Goal: Find specific page/section: Find specific page/section

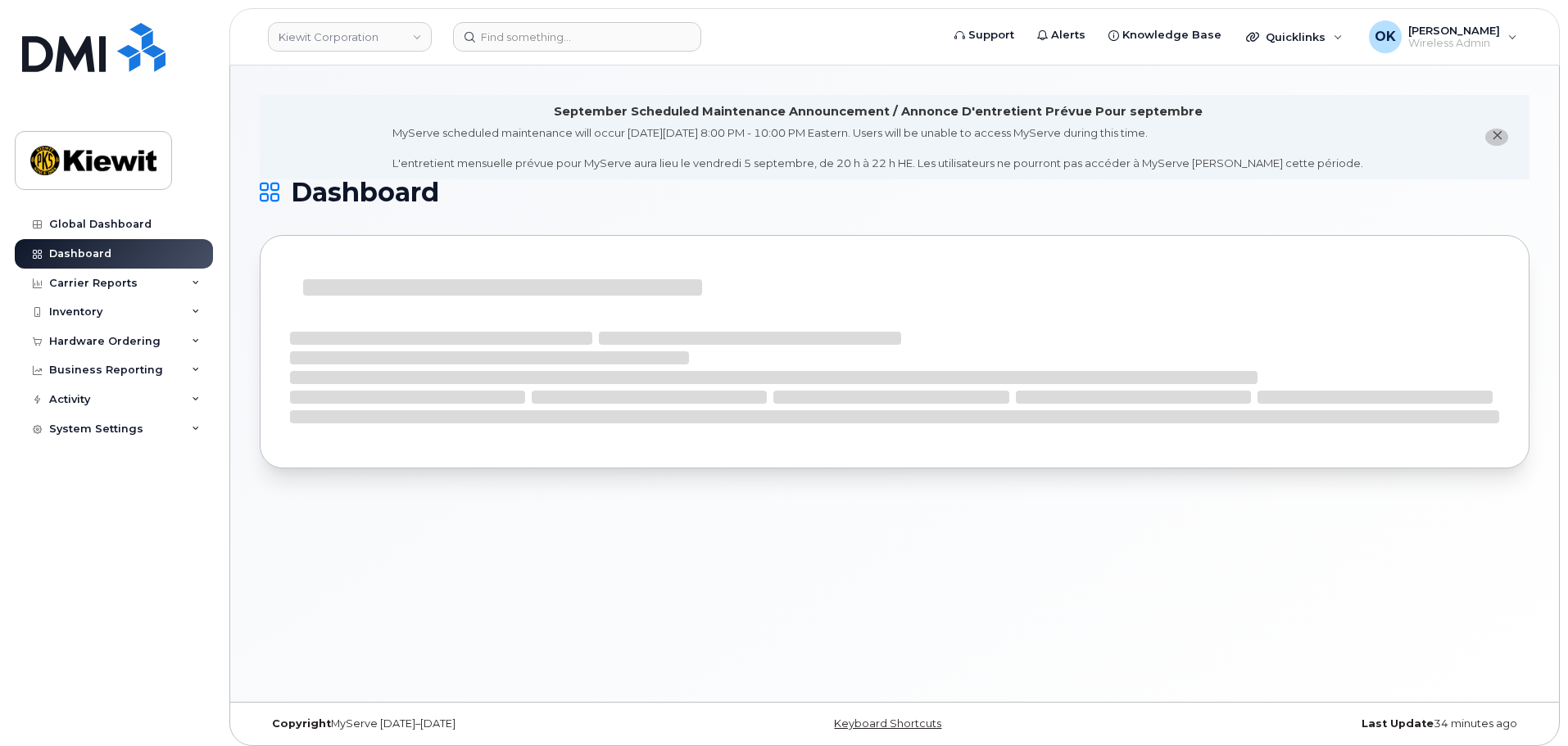
click at [800, 546] on div "September Scheduled Maintenance Announcement / Annonce D'entretient Prévue Pour…" at bounding box center [895, 384] width 1329 height 637
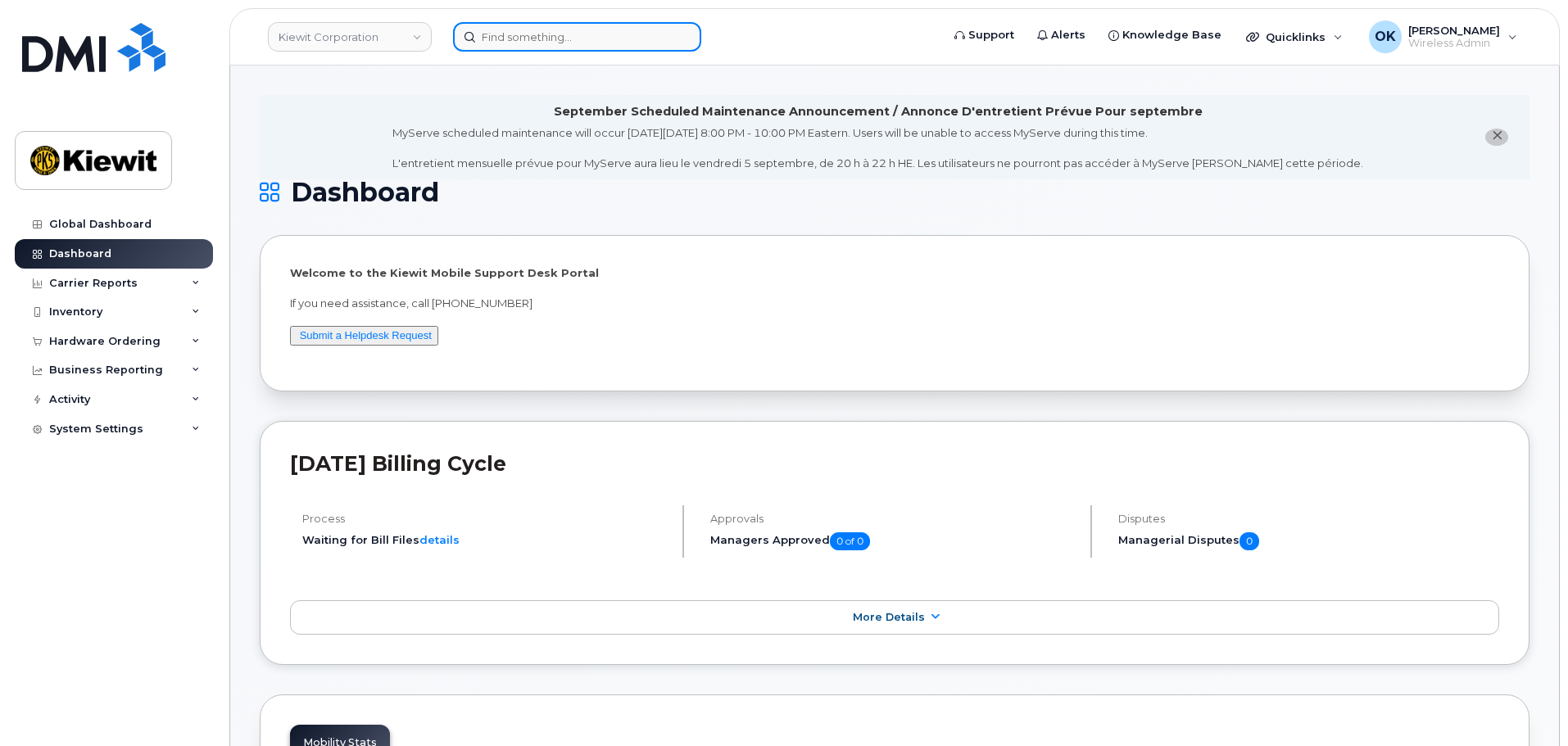
click at [553, 26] on input at bounding box center [577, 37] width 248 height 29
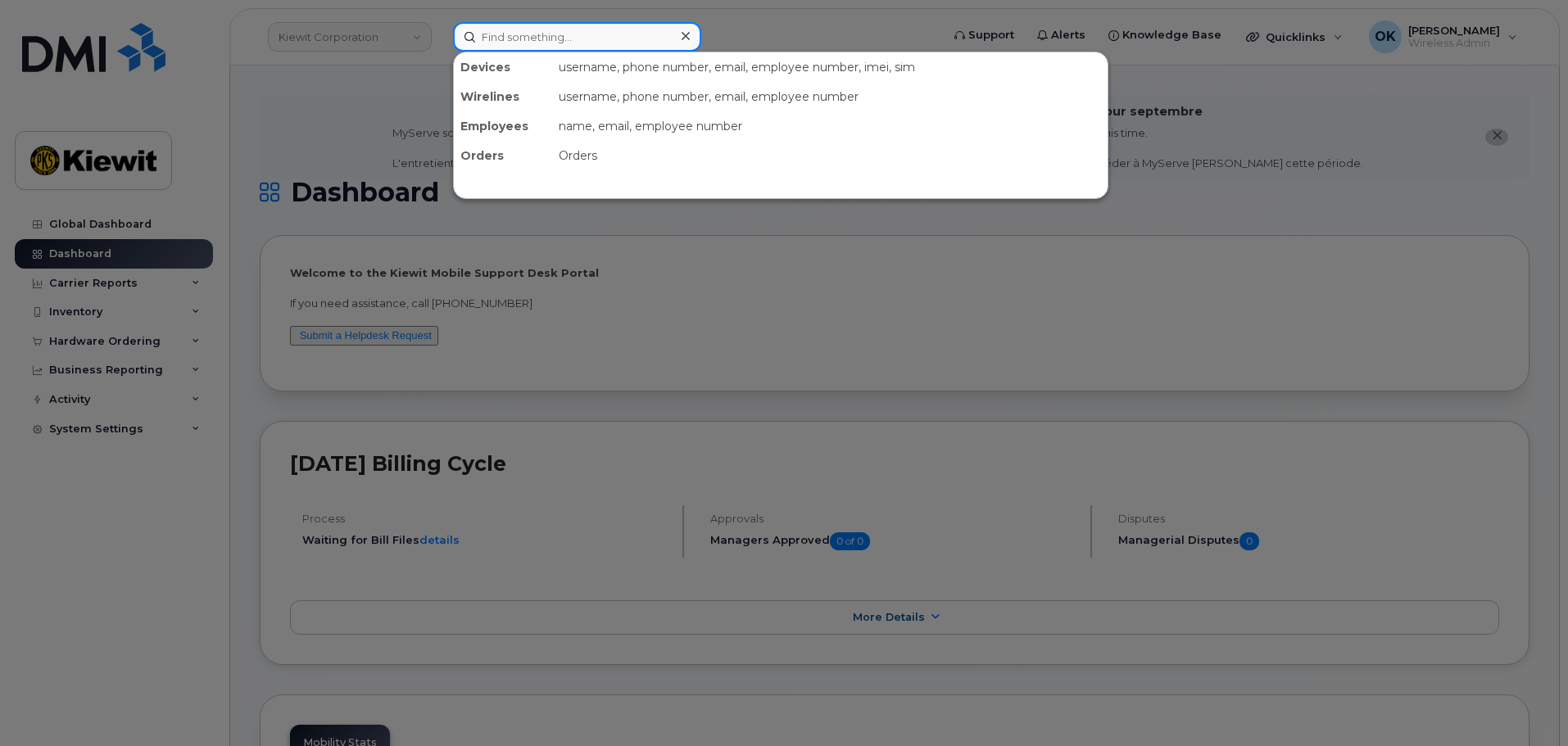
paste input "00143799"
type input "00143799"
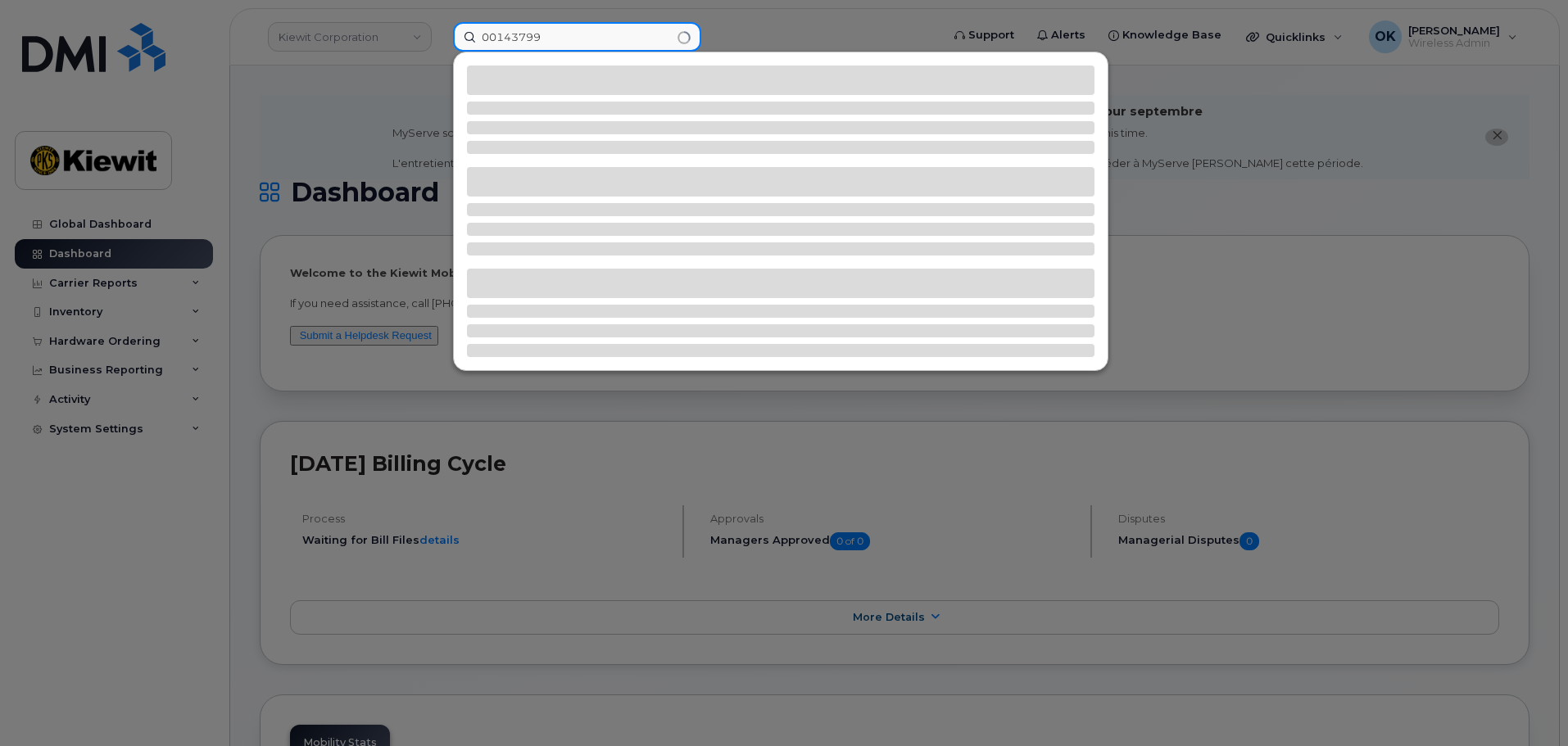
click at [497, 42] on input "00143799" at bounding box center [577, 37] width 248 height 29
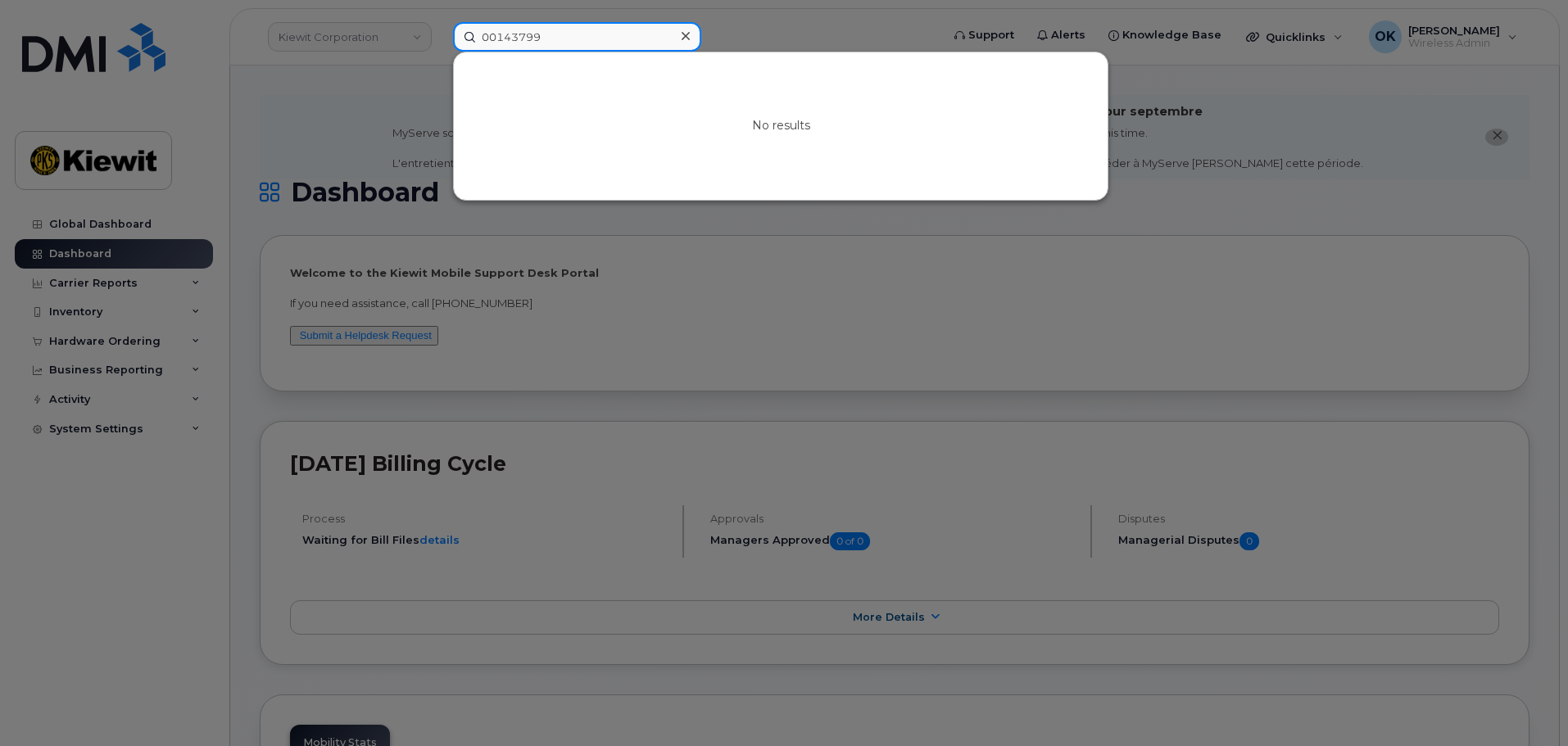
click at [562, 39] on input "00143799" at bounding box center [577, 37] width 248 height 29
type input "0"
type input "143799"
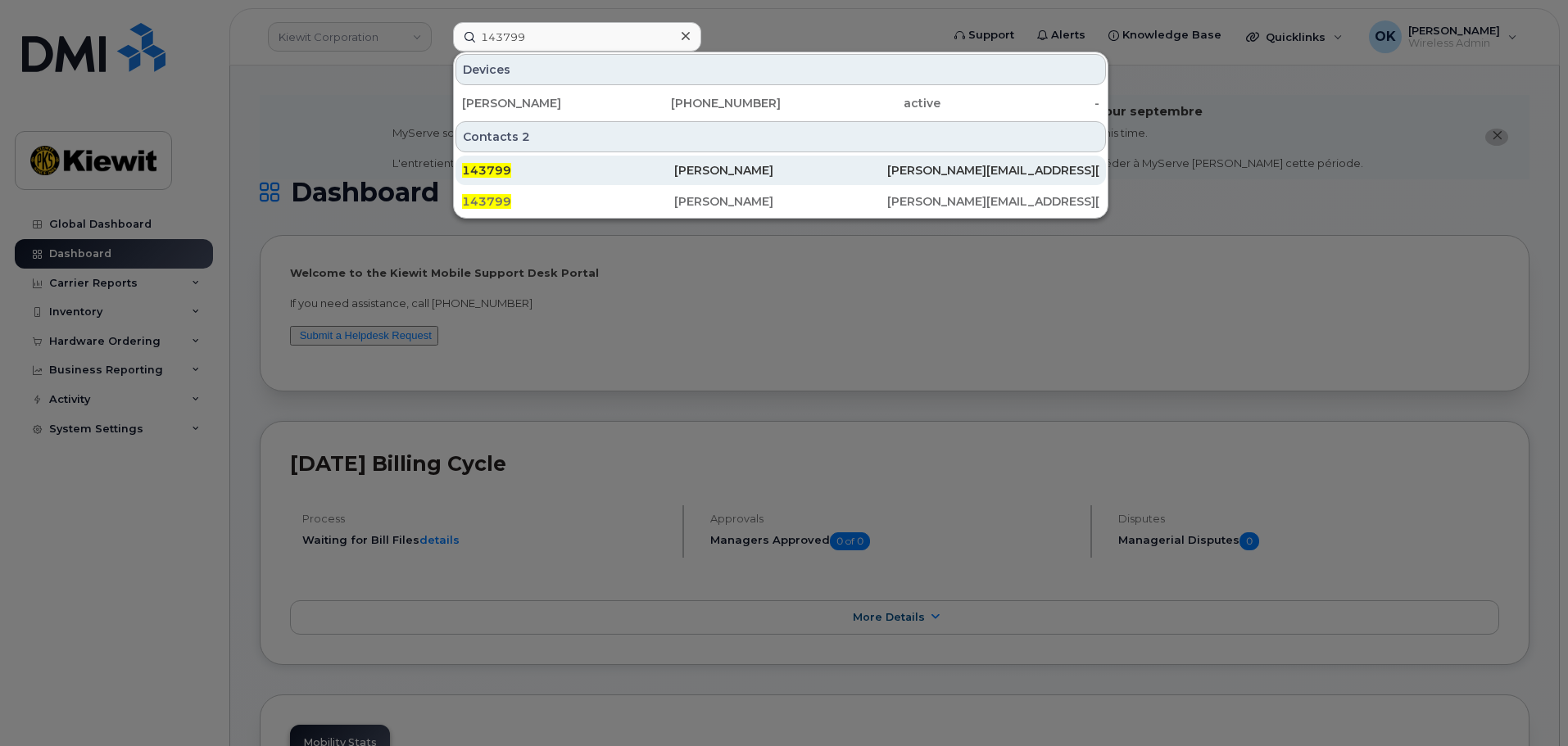
click at [667, 173] on div "143799" at bounding box center [567, 171] width 212 height 17
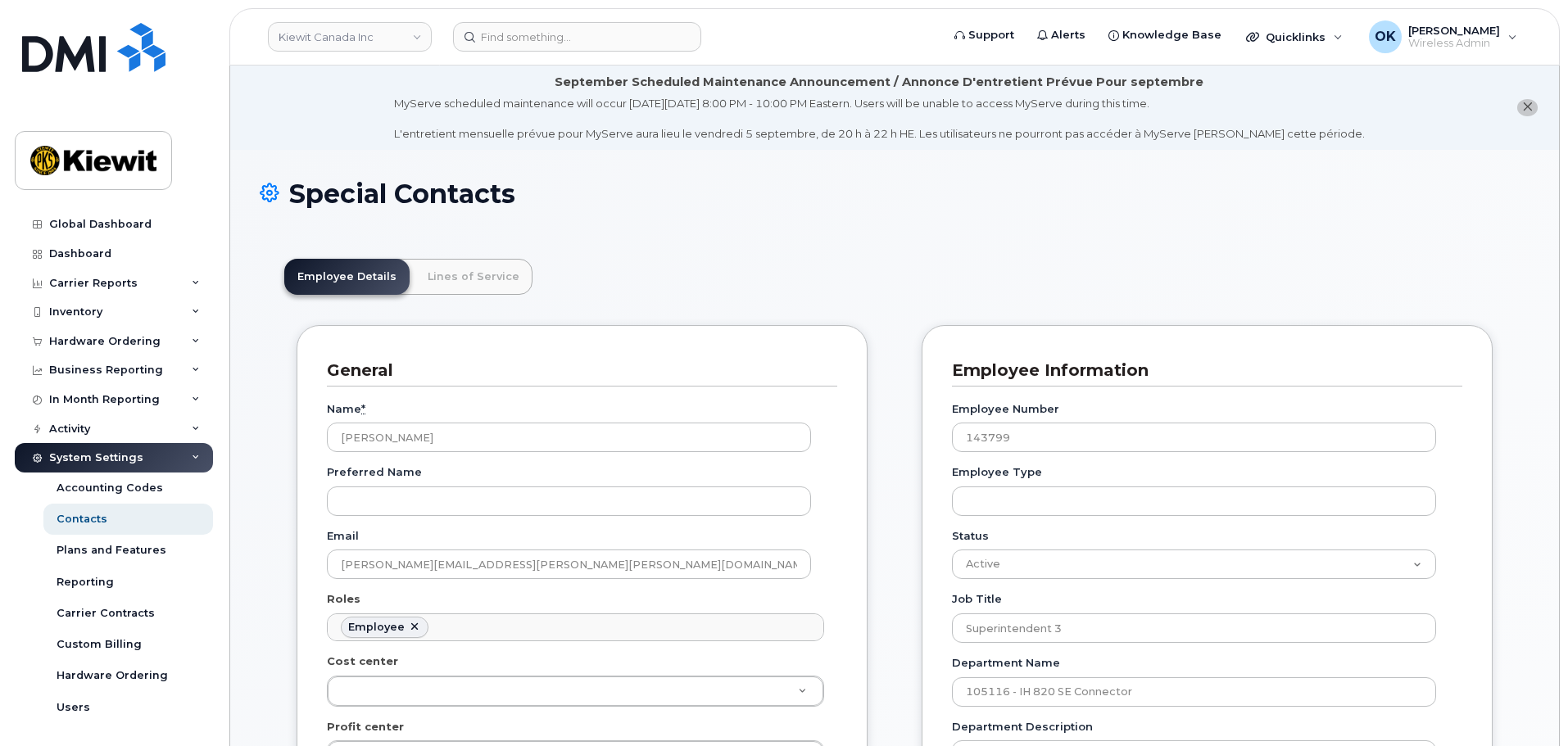
scroll to position [49, 0]
click at [428, 284] on link "Lines of Service" at bounding box center [473, 276] width 118 height 36
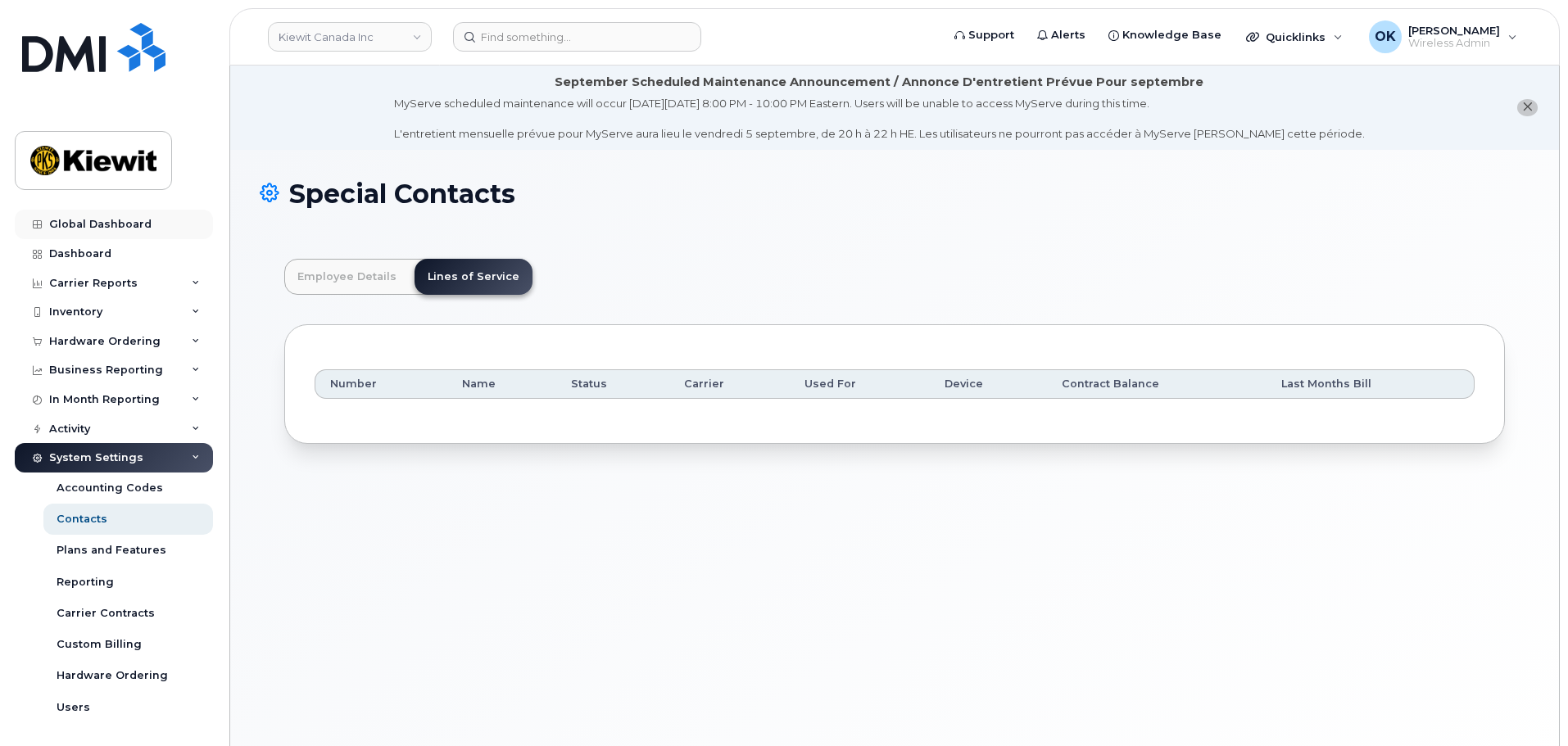
drag, startPoint x: 652, startPoint y: 294, endPoint x: 21, endPoint y: 217, distance: 635.7
click at [645, 293] on header "Employee Details Lines of Service" at bounding box center [895, 276] width 1220 height 36
click at [519, 538] on div "Special Contacts Employee Details Lines of Service General Name * Gerald Rivera…" at bounding box center [895, 468] width 1329 height 637
drag, startPoint x: 347, startPoint y: 289, endPoint x: 339, endPoint y: 296, distance: 10.6
click at [347, 288] on link "Employee Details" at bounding box center [347, 276] width 126 height 36
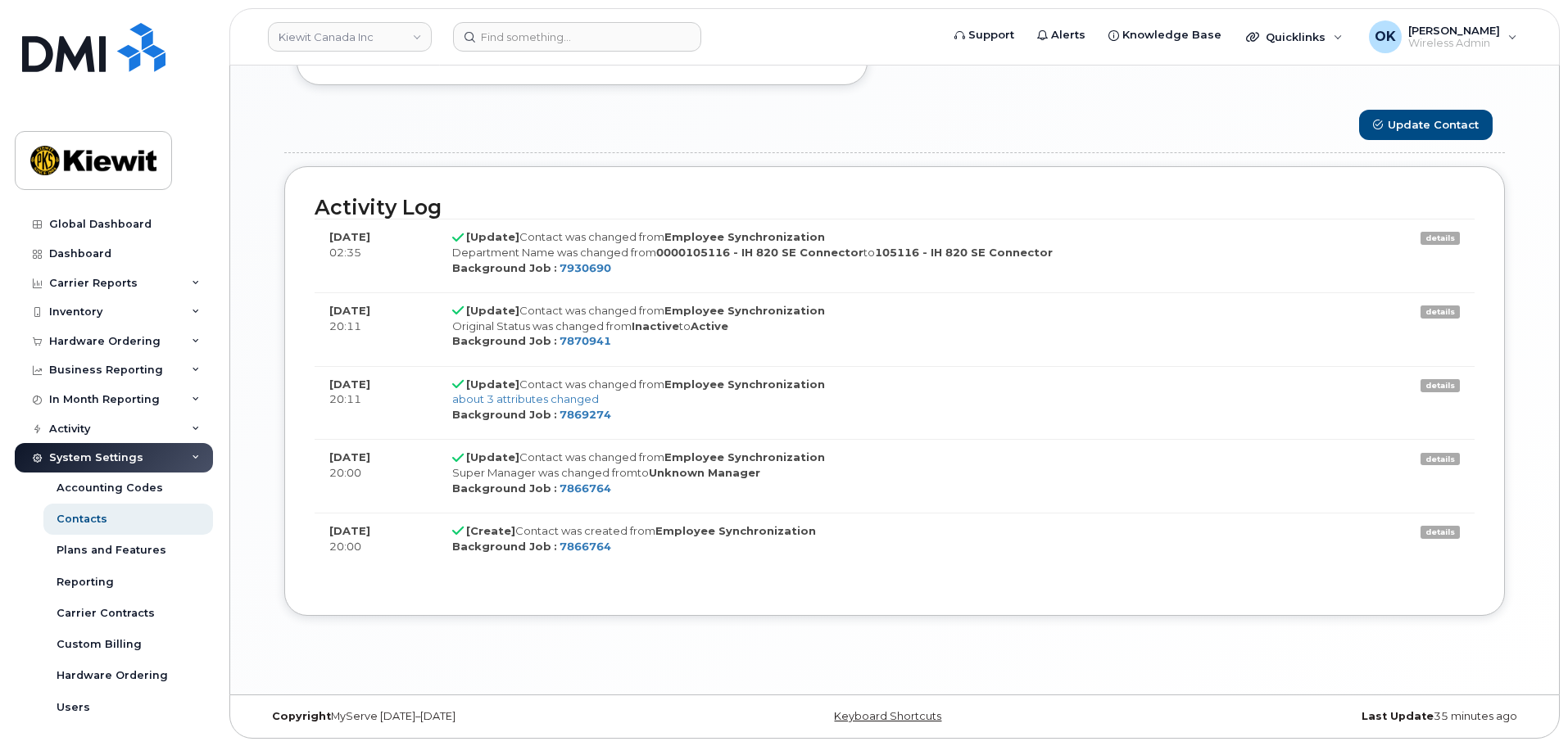
scroll to position [1408, 0]
click at [583, 38] on input at bounding box center [577, 37] width 248 height 29
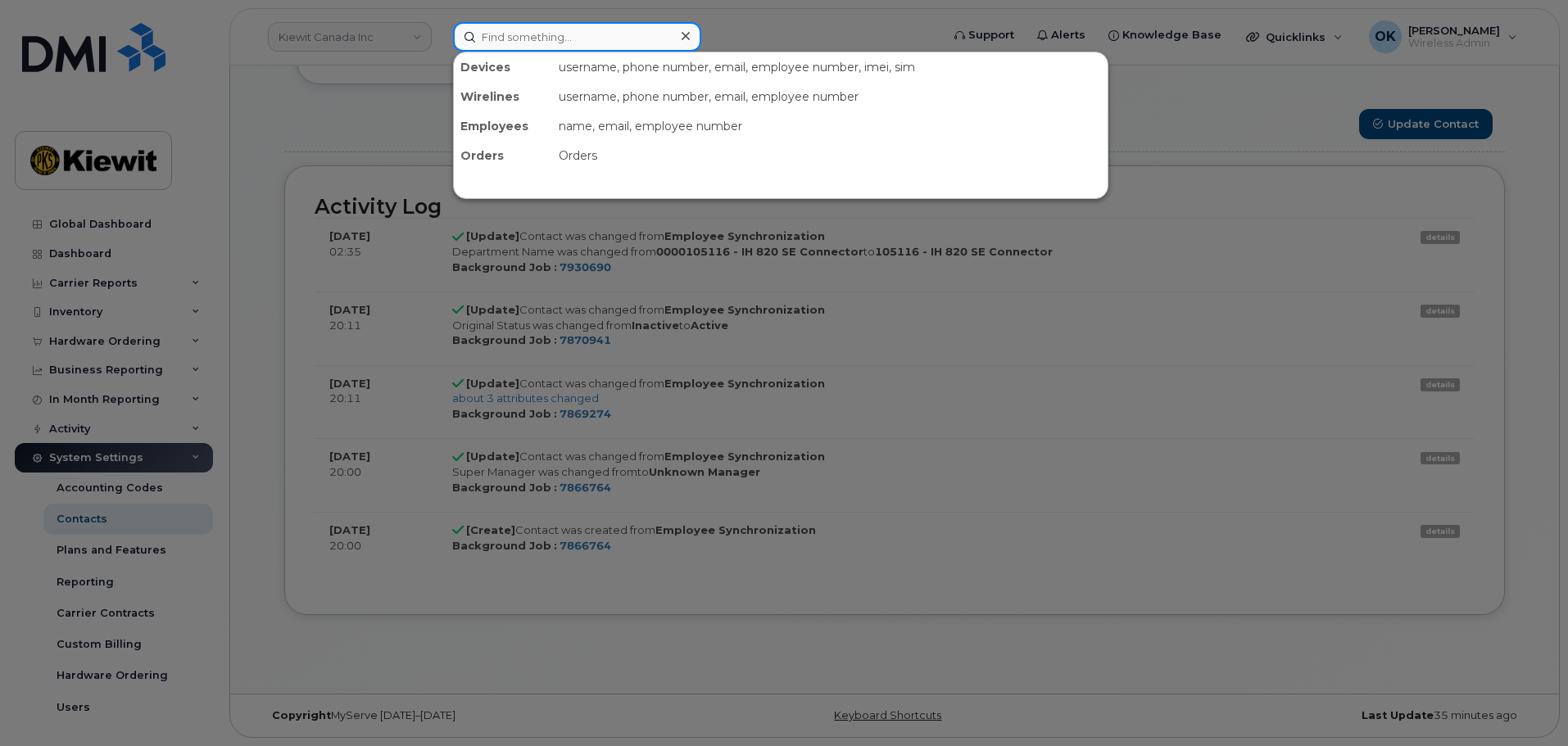
paste input "Shaikh"
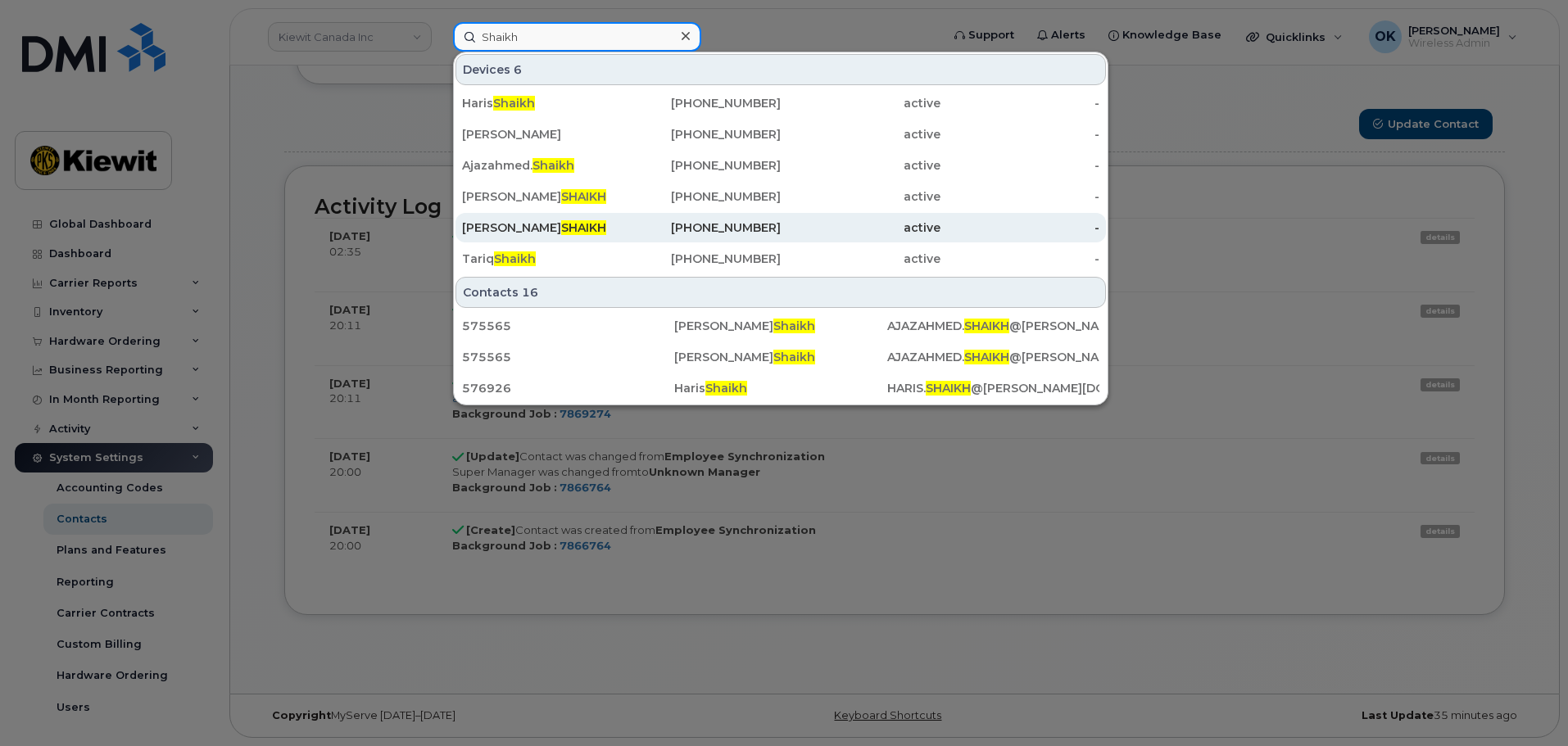
type input "Shaikh"
click at [728, 227] on div "832-226-8447" at bounding box center [702, 228] width 160 height 17
click at [734, 225] on div "832-226-8447" at bounding box center [702, 228] width 160 height 17
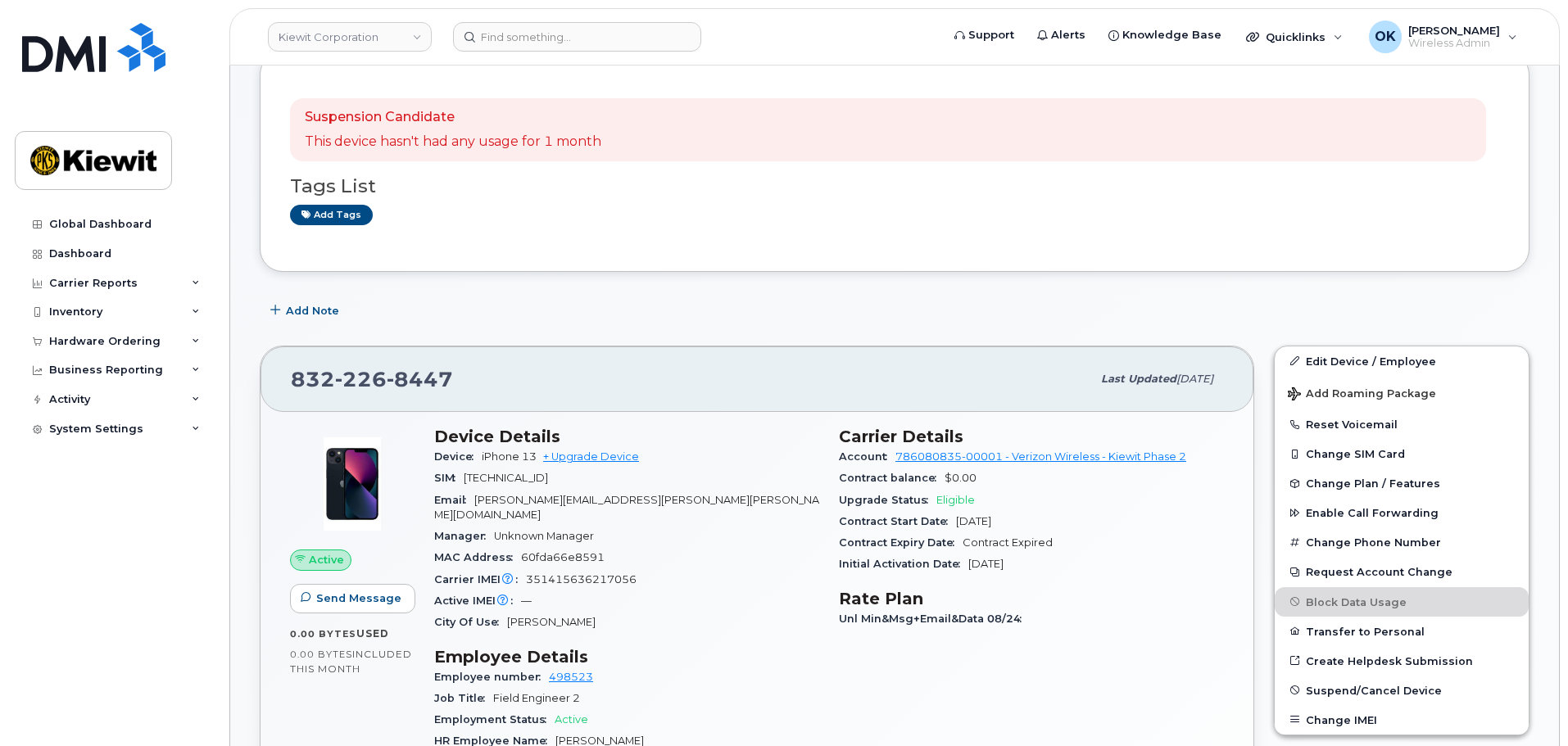
scroll to position [492, 0]
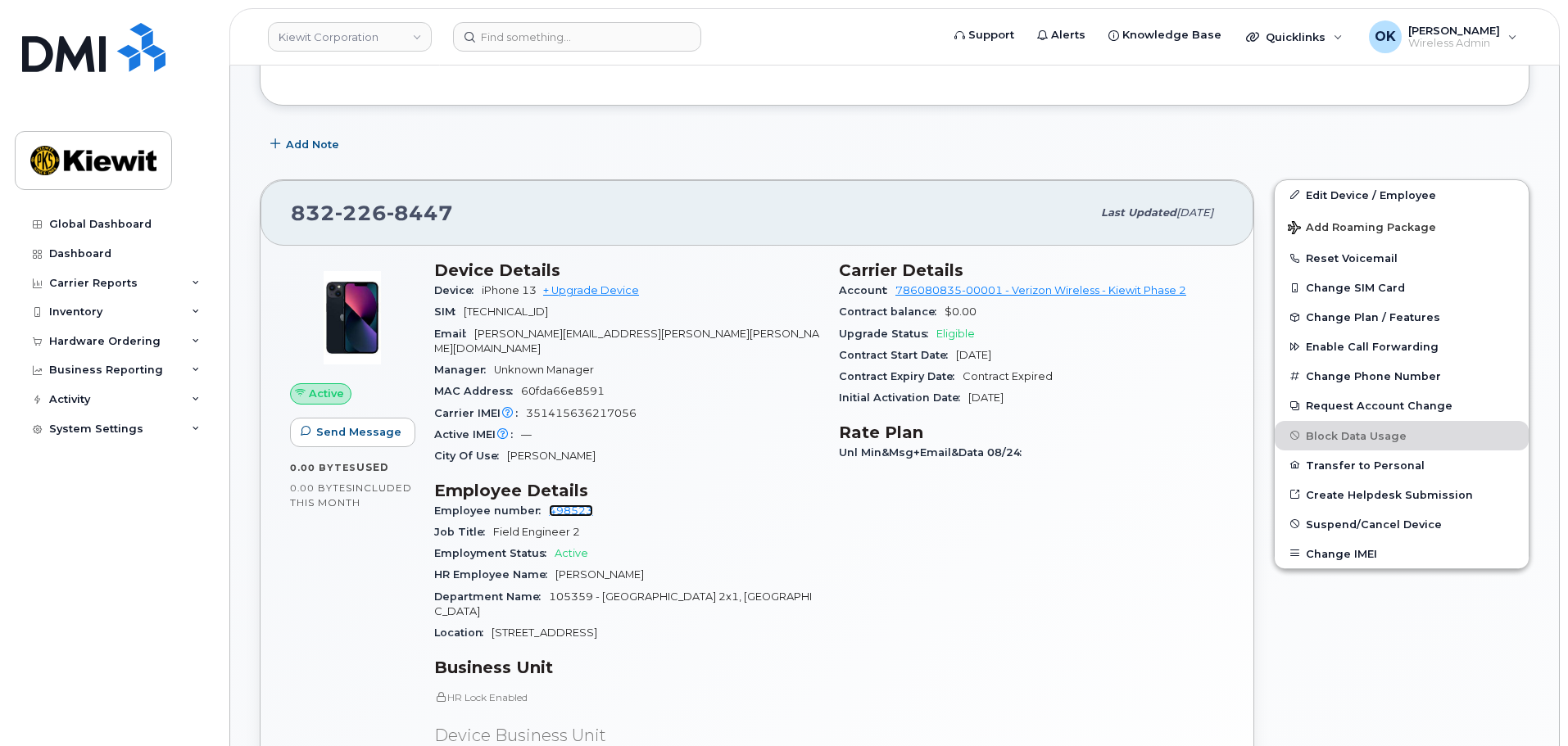
click at [576, 505] on link "498523" at bounding box center [571, 510] width 44 height 12
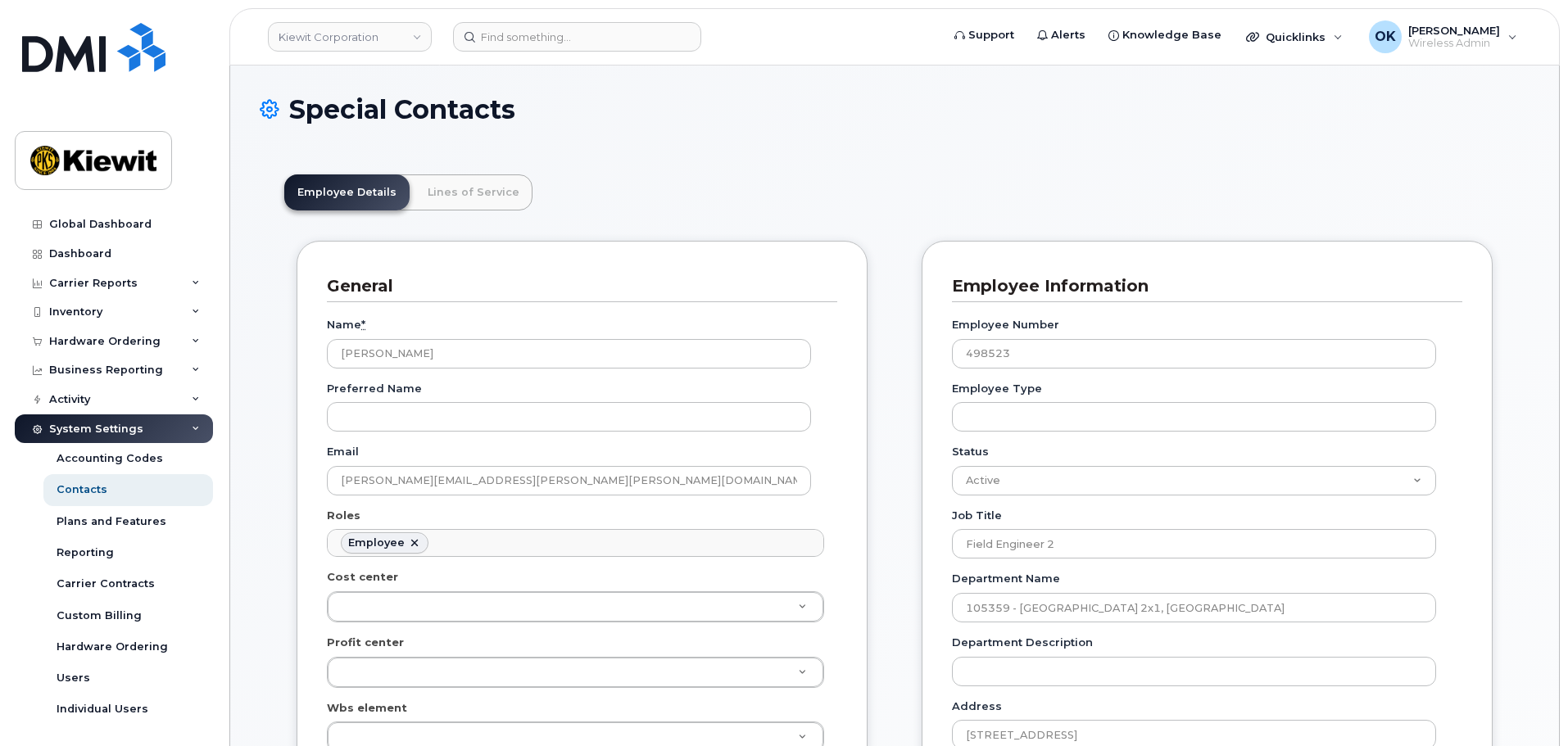
scroll to position [49, 0]
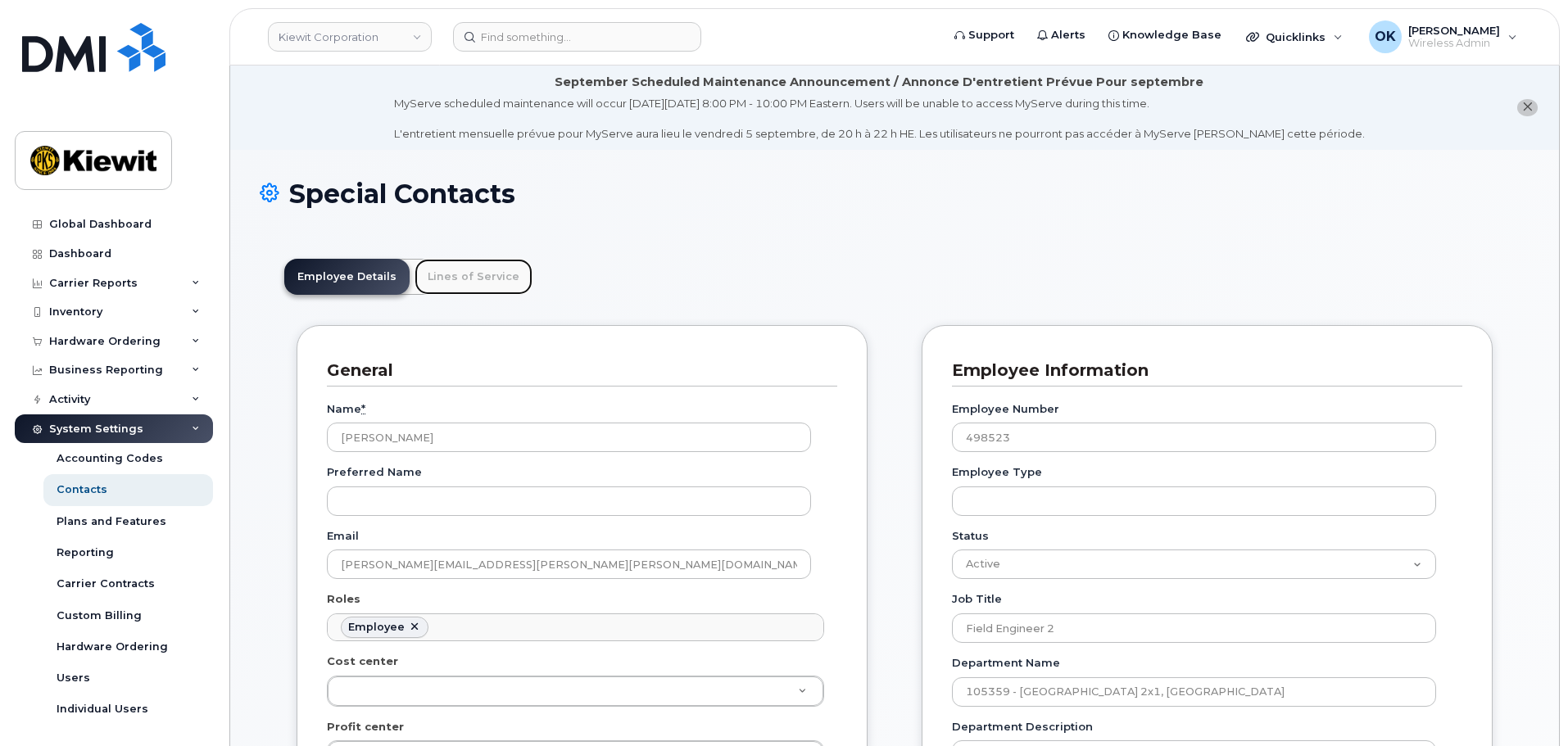
click at [434, 273] on link "Lines of Service" at bounding box center [473, 276] width 118 height 36
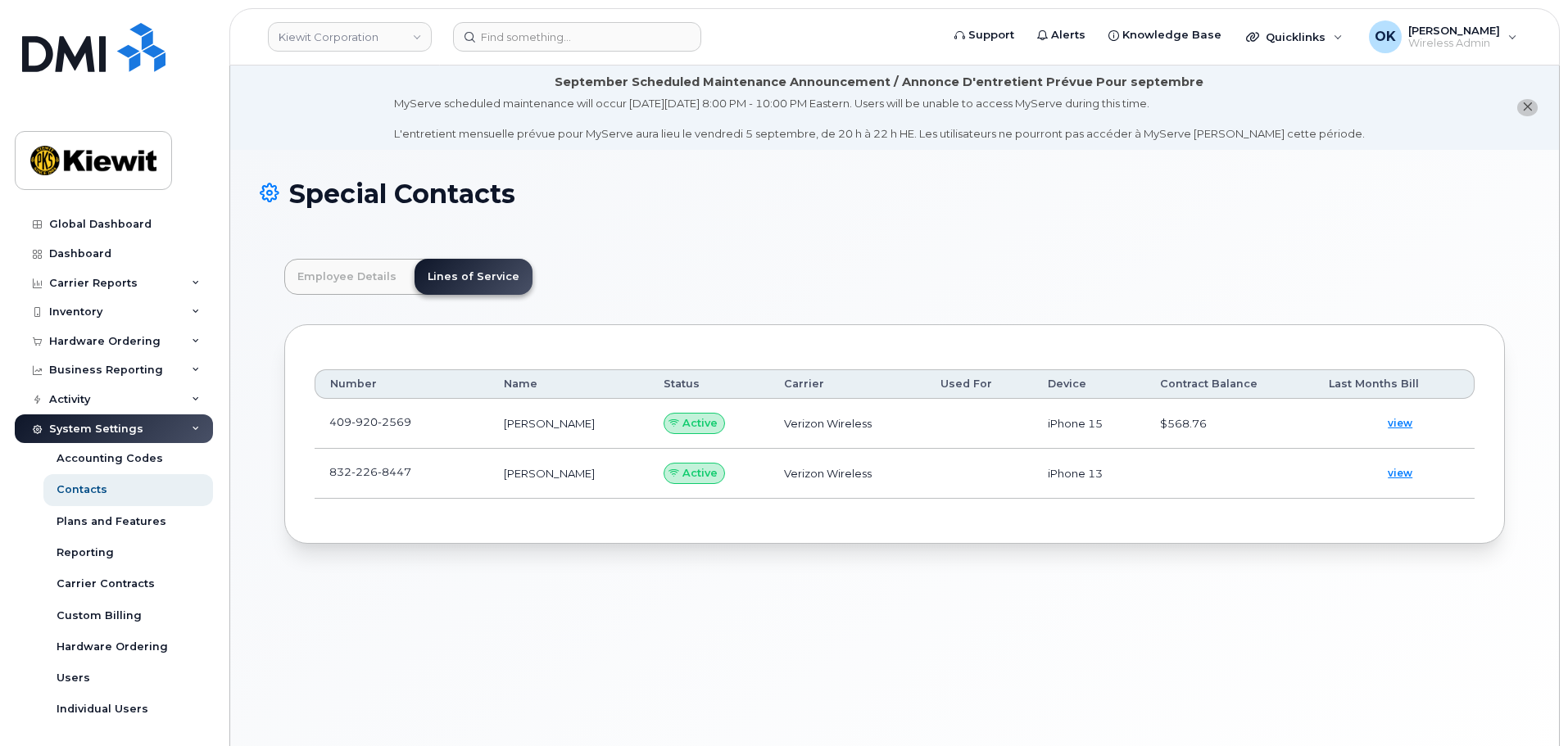
click at [579, 629] on div "Special Contacts Employee Details Lines of Service General Name * [PERSON_NAME]…" at bounding box center [895, 468] width 1329 height 637
drag, startPoint x: 777, startPoint y: 587, endPoint x: 703, endPoint y: 553, distance: 81.4
click at [777, 587] on div "Special Contacts Employee Details Lines of Service General Name * [PERSON_NAME]…" at bounding box center [895, 468] width 1329 height 637
